Goal: Navigation & Orientation: Understand site structure

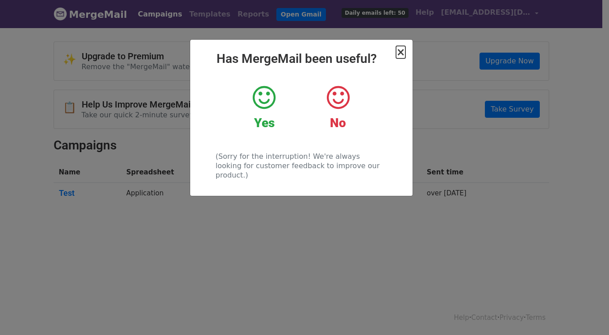
click at [403, 54] on span "×" at bounding box center [400, 52] width 9 height 12
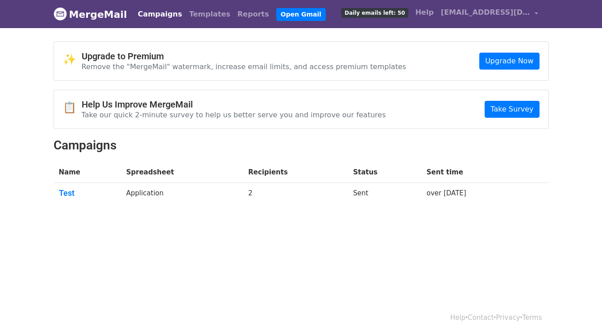
click at [195, 195] on td "Application" at bounding box center [182, 195] width 122 height 24
click at [72, 193] on link "Test" at bounding box center [87, 193] width 57 height 10
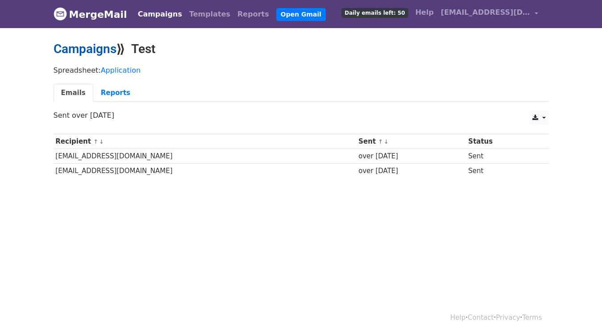
click at [94, 48] on link "Campaigns" at bounding box center [85, 49] width 63 height 15
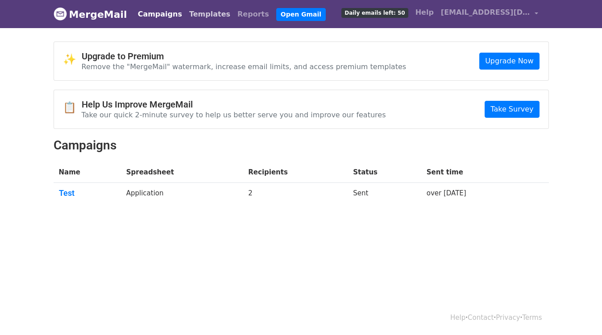
click at [193, 15] on link "Templates" at bounding box center [210, 14] width 48 height 18
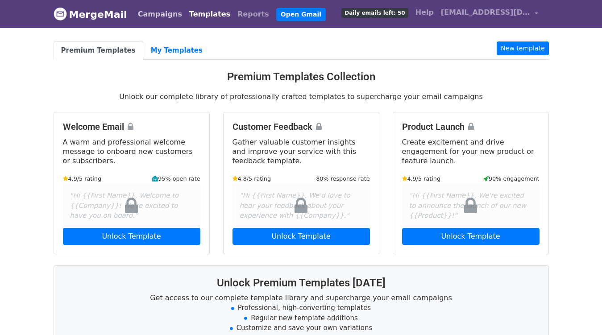
click at [158, 13] on link "Campaigns" at bounding box center [159, 14] width 51 height 18
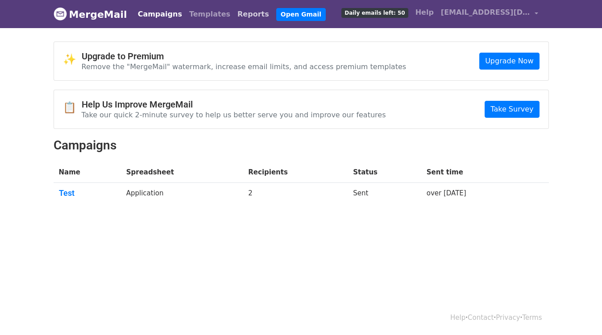
click at [235, 11] on link "Reports" at bounding box center [253, 14] width 39 height 18
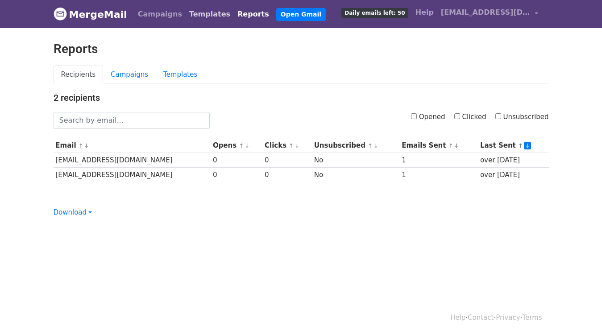
click at [186, 11] on link "Templates" at bounding box center [210, 14] width 48 height 18
click at [155, 13] on link "Campaigns" at bounding box center [159, 14] width 51 height 18
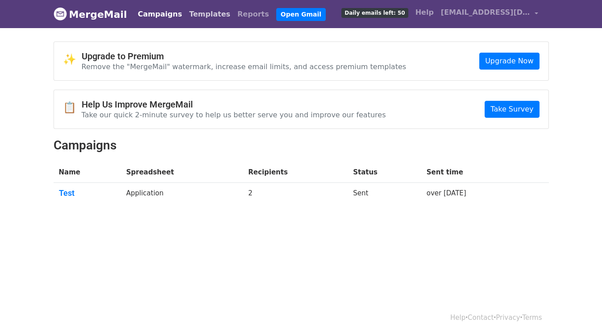
click at [187, 13] on link "Templates" at bounding box center [210, 14] width 48 height 18
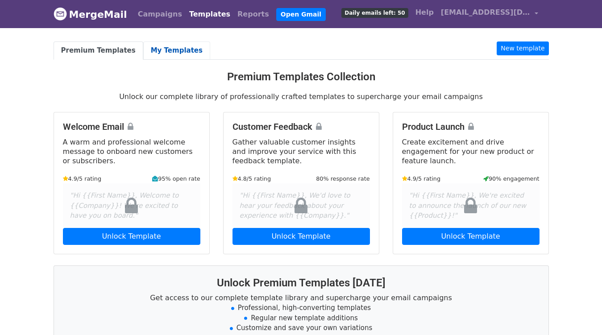
click at [176, 47] on link "My Templates" at bounding box center [176, 51] width 67 height 18
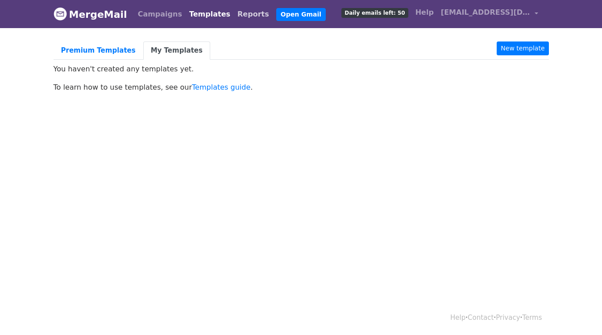
click at [234, 12] on link "Reports" at bounding box center [253, 14] width 39 height 18
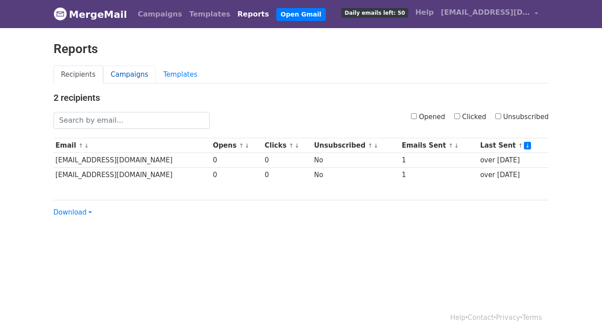
click at [114, 75] on link "Campaigns" at bounding box center [129, 75] width 53 height 18
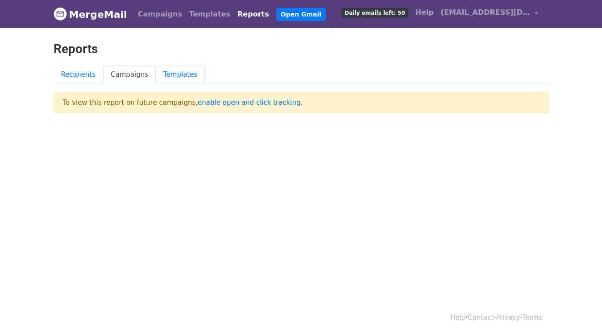
click at [160, 74] on link "Templates" at bounding box center [180, 75] width 49 height 18
click at [83, 72] on link "Recipients" at bounding box center [79, 75] width 50 height 18
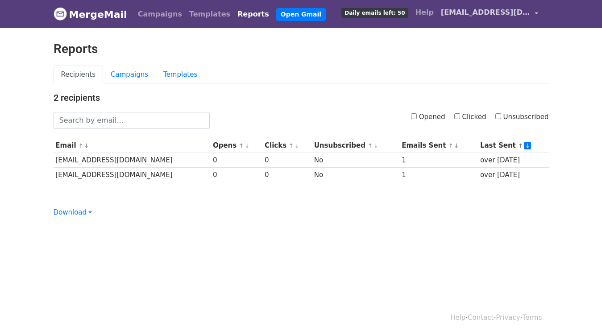
click at [496, 11] on span "[EMAIL_ADDRESS][DOMAIN_NAME]" at bounding box center [485, 12] width 89 height 11
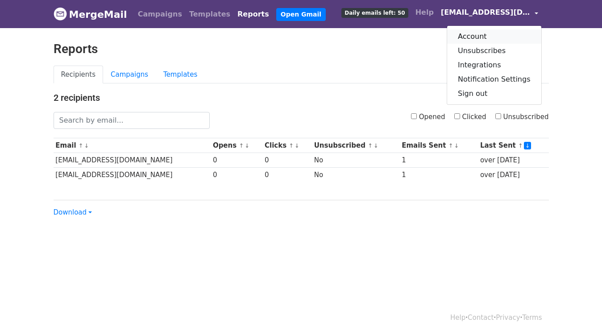
click at [494, 36] on link "Account" at bounding box center [494, 36] width 94 height 14
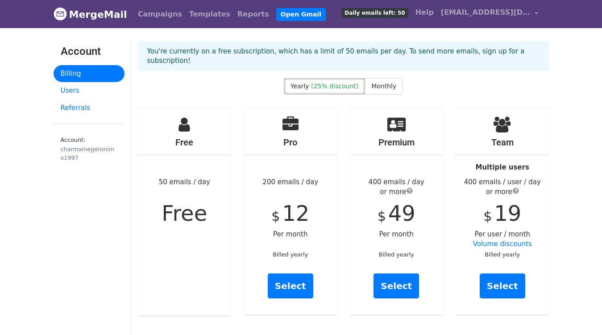
click at [83, 151] on div "charmainegeronimo1997" at bounding box center [89, 153] width 57 height 17
click at [75, 91] on link "Users" at bounding box center [89, 90] width 71 height 17
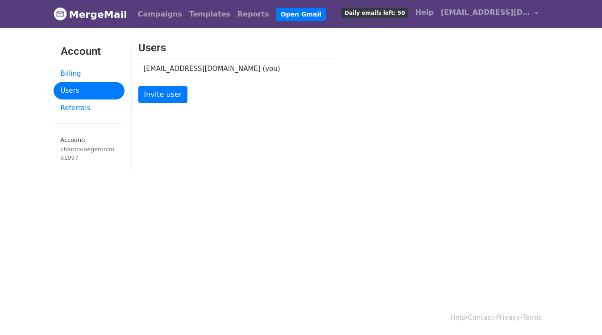
click at [79, 105] on link "Referrals" at bounding box center [89, 108] width 71 height 17
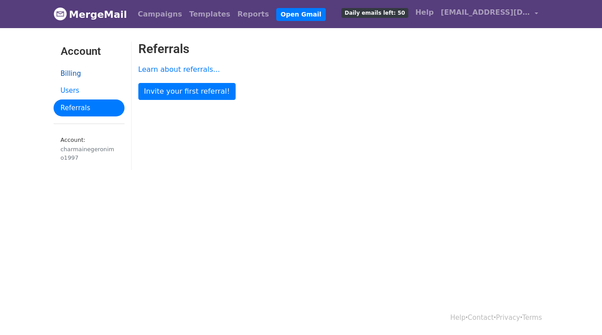
click at [91, 73] on link "Billing" at bounding box center [89, 73] width 71 height 17
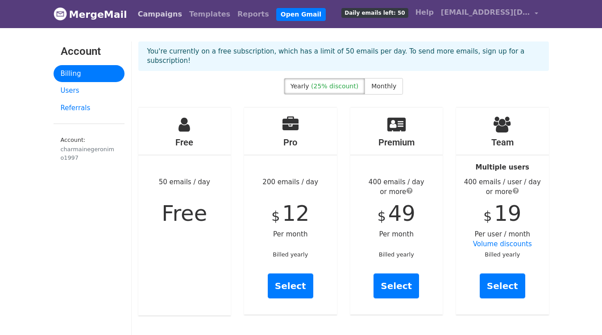
click at [145, 18] on link "Campaigns" at bounding box center [159, 14] width 51 height 18
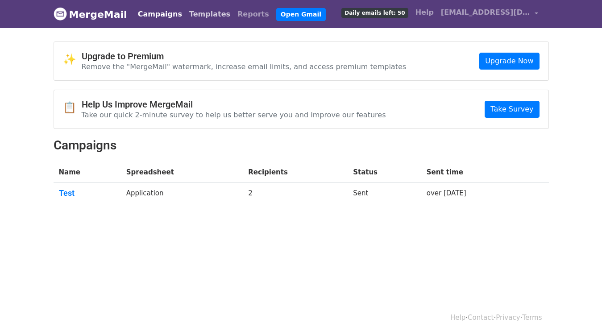
click at [193, 17] on link "Templates" at bounding box center [210, 14] width 48 height 18
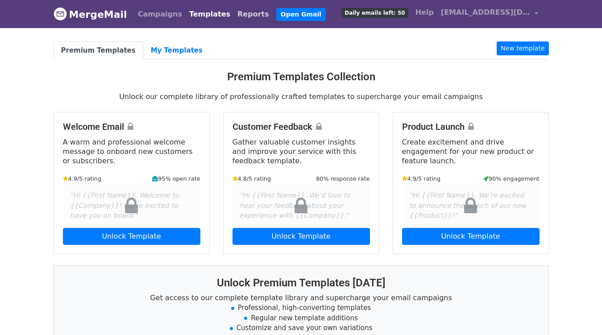
click at [234, 16] on link "Reports" at bounding box center [253, 14] width 39 height 18
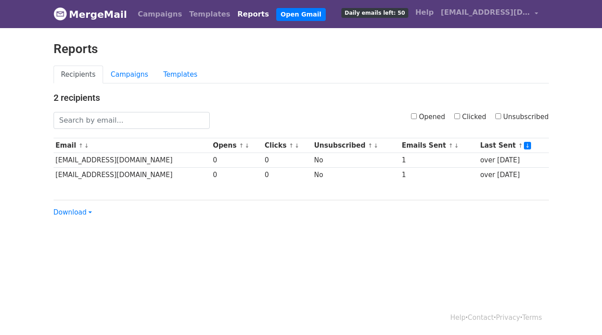
click at [98, 14] on link "MergeMail" at bounding box center [91, 14] width 74 height 19
